Goal: Information Seeking & Learning: Learn about a topic

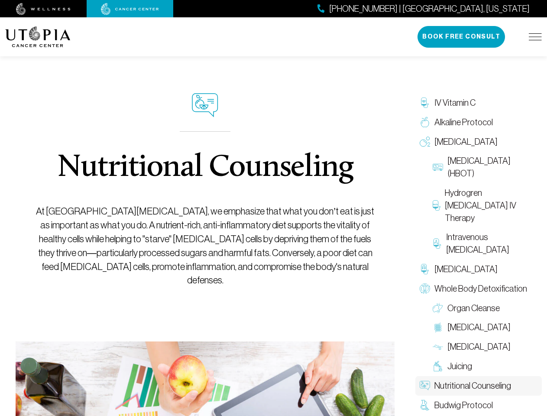
click at [536, 37] on img at bounding box center [535, 36] width 13 height 7
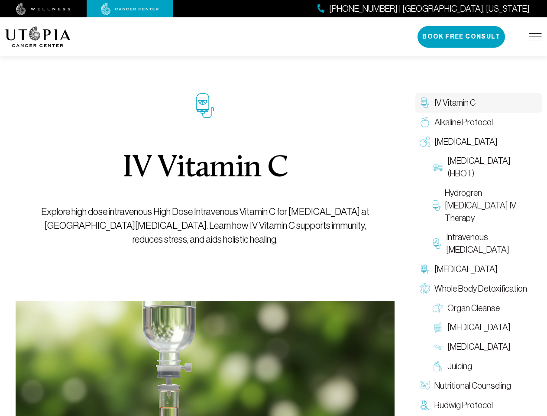
click at [273, 228] on p "Explore high dose intravenous High Dose Intravenous Vitamin C for cancer at Uto…" at bounding box center [205, 226] width 345 height 42
click at [462, 37] on button "Book Free Consult" at bounding box center [462, 37] width 88 height 22
